Goal: Navigation & Orientation: Find specific page/section

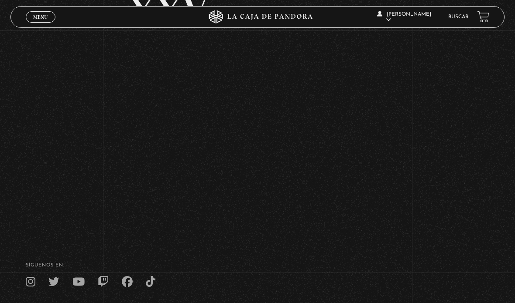
scroll to position [127, 0]
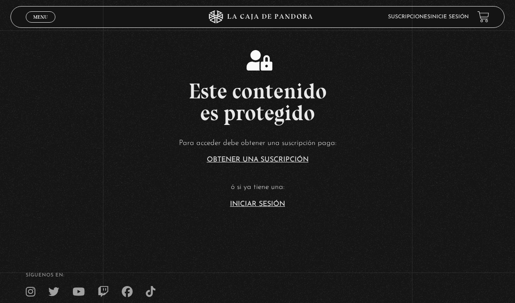
click at [256, 208] on link "Iniciar Sesión" at bounding box center [257, 204] width 55 height 7
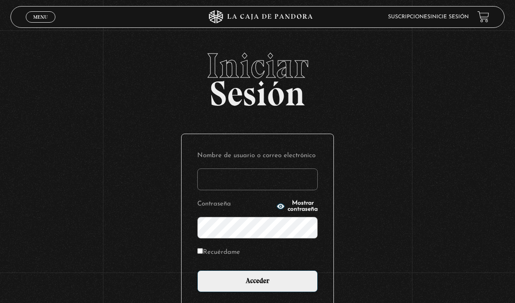
type input "aleebuenoo@hotmail.com"
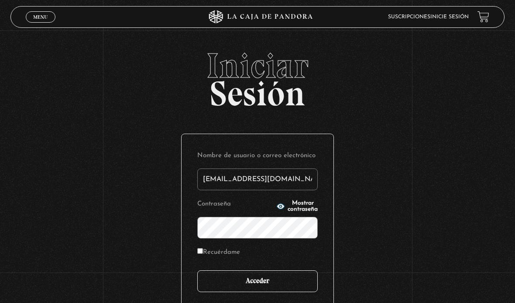
click at [262, 293] on input "Acceder" at bounding box center [257, 282] width 120 height 22
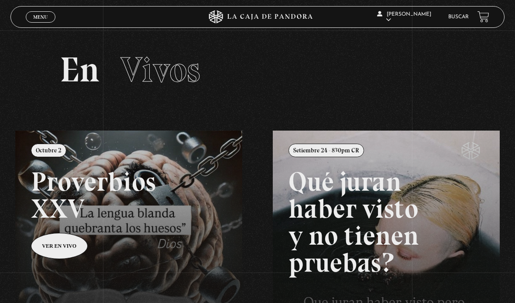
click at [210, 191] on link at bounding box center [272, 282] width 515 height 303
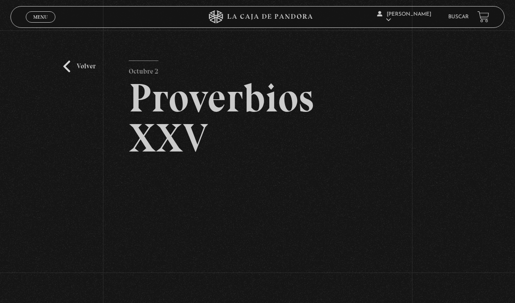
click at [290, 157] on h2 "Proverbios XXV" at bounding box center [257, 118] width 257 height 80
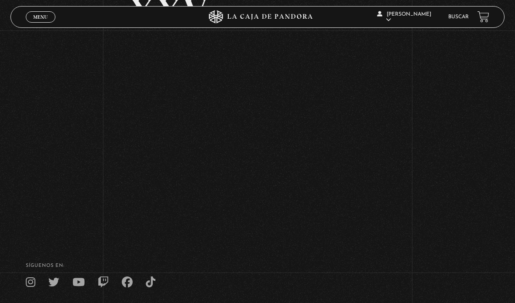
scroll to position [111, 0]
